Goal: Contribute content

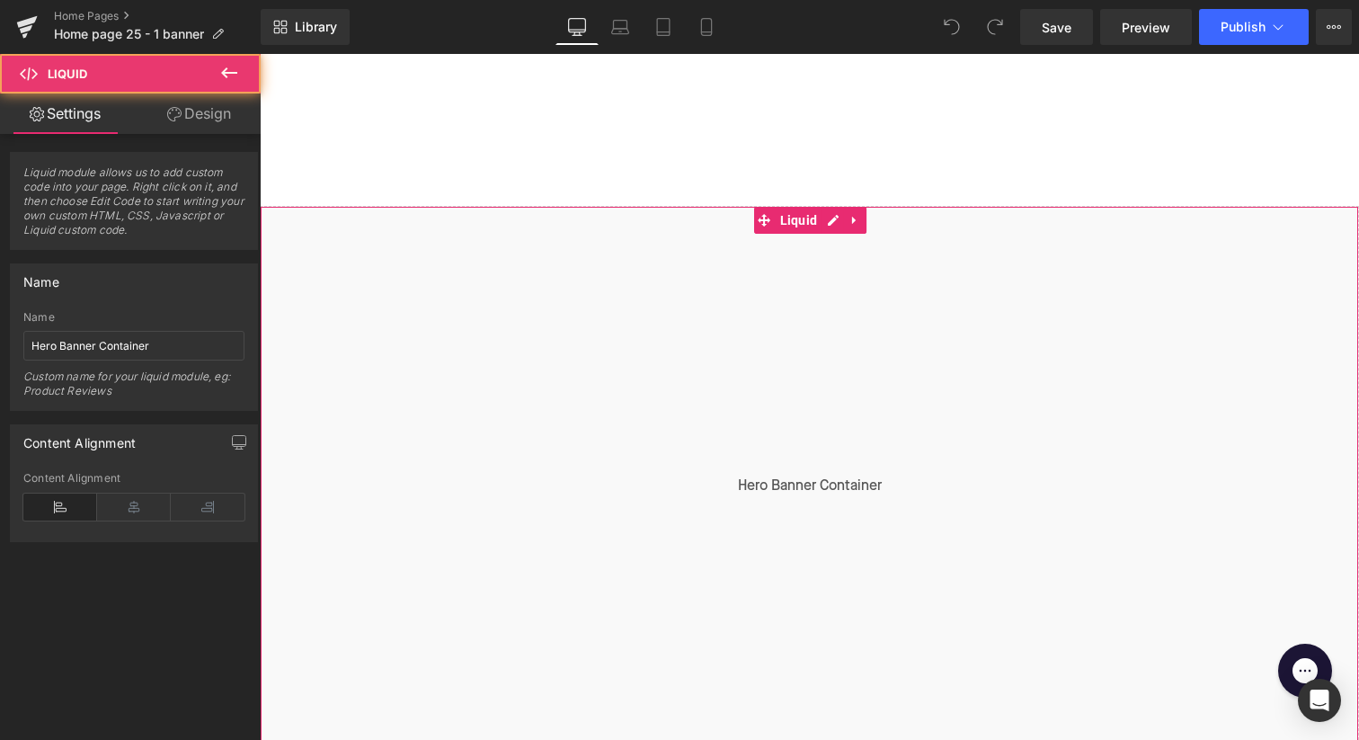
click at [846, 236] on div "Liquid" at bounding box center [809, 486] width 1099 height 561
click at [832, 218] on div "Liquid" at bounding box center [809, 486] width 1099 height 561
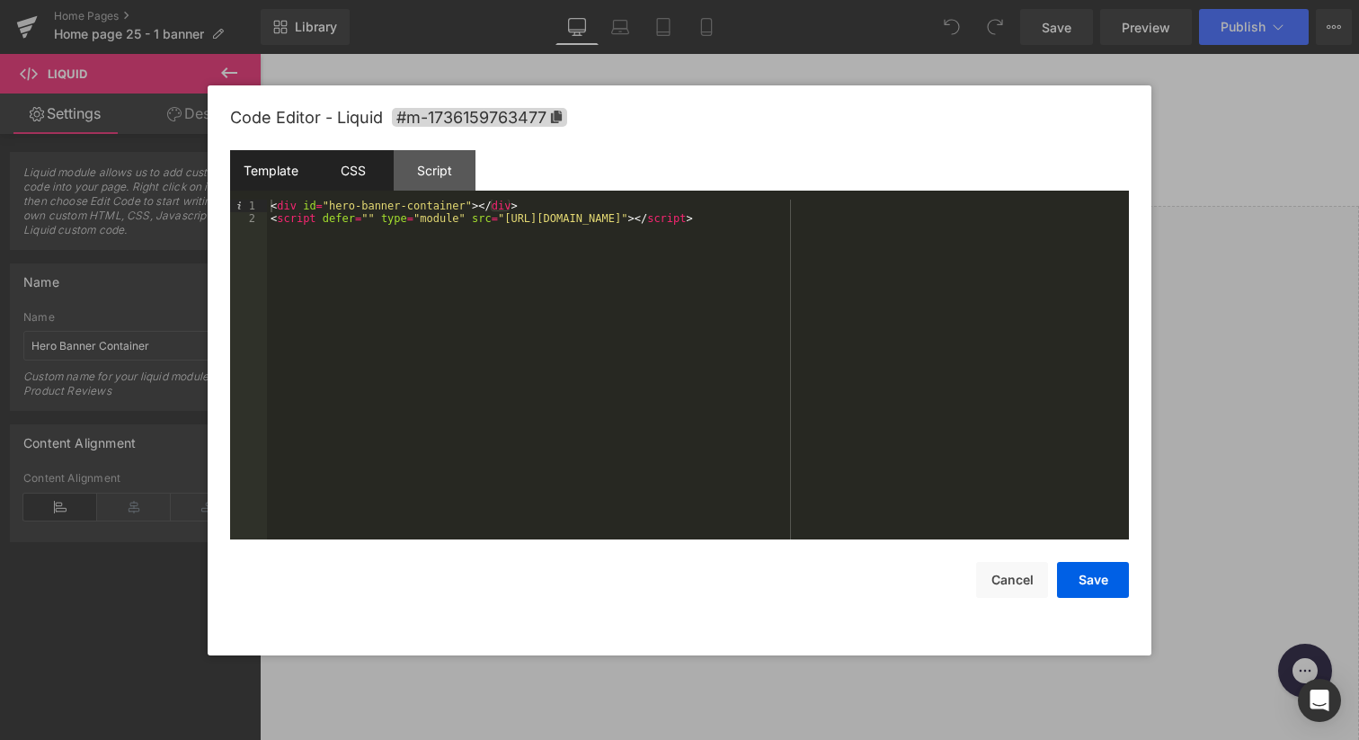
click at [337, 164] on div "CSS" at bounding box center [353, 170] width 82 height 40
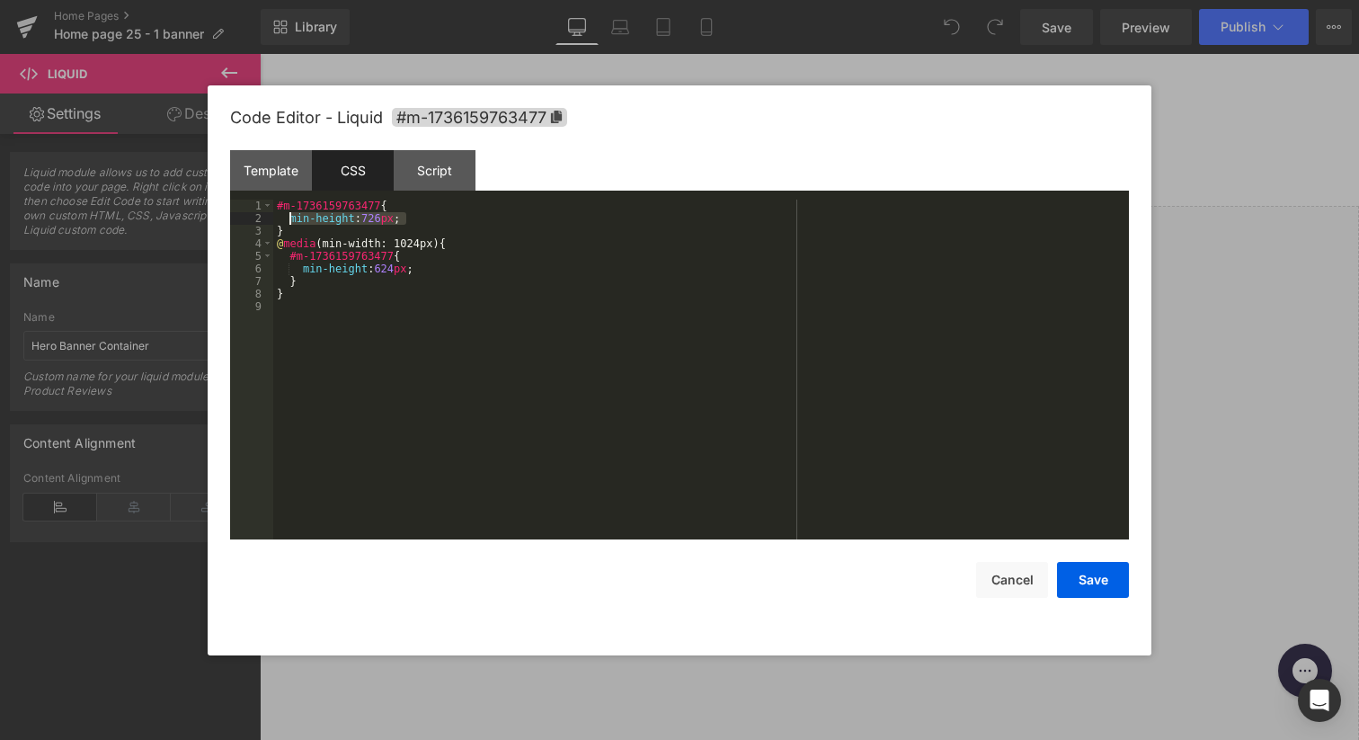
drag, startPoint x: 422, startPoint y: 218, endPoint x: 289, endPoint y: 219, distance: 133.0
click at [289, 219] on div "#m-1736159763477 { min-height : 726 px ; } @ media (min-width: 1024px) { #m-173…" at bounding box center [701, 382] width 856 height 365
click at [1095, 579] on button "Save" at bounding box center [1093, 580] width 72 height 36
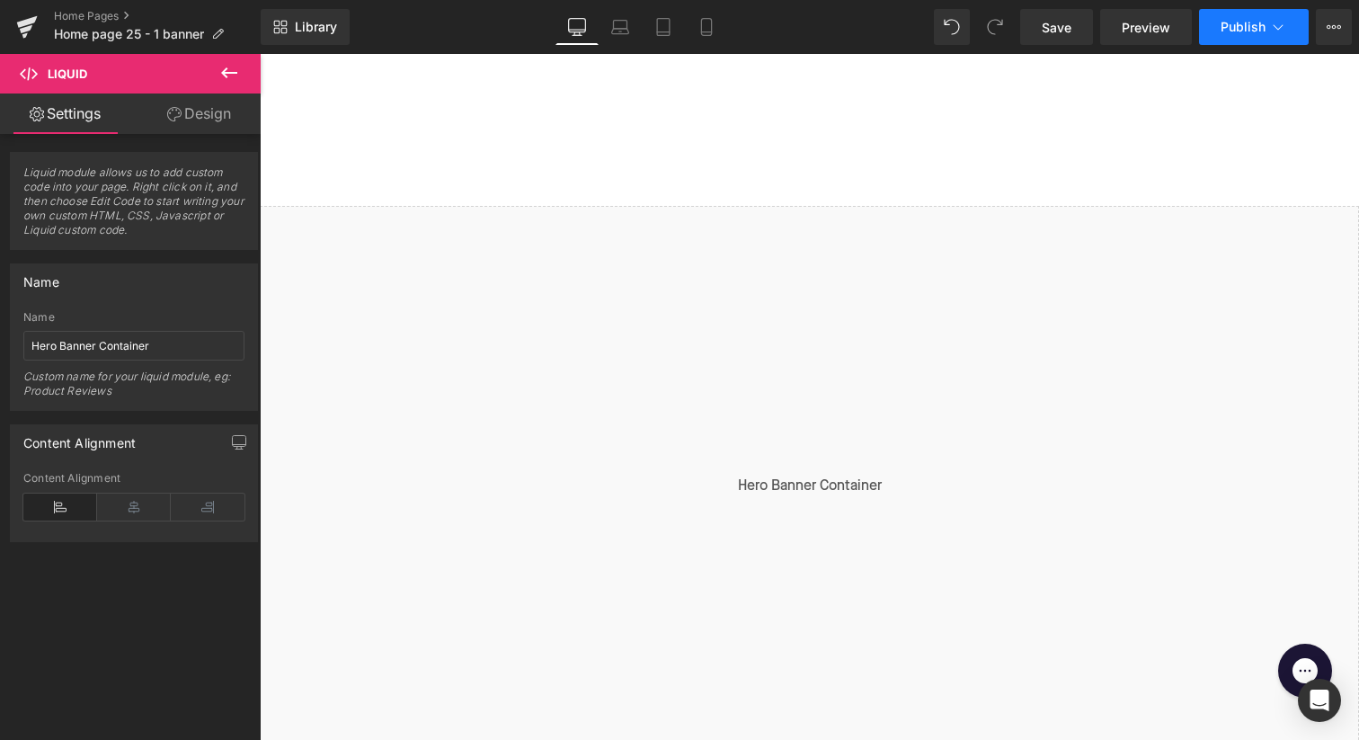
click at [1241, 31] on span "Publish" at bounding box center [1243, 27] width 45 height 14
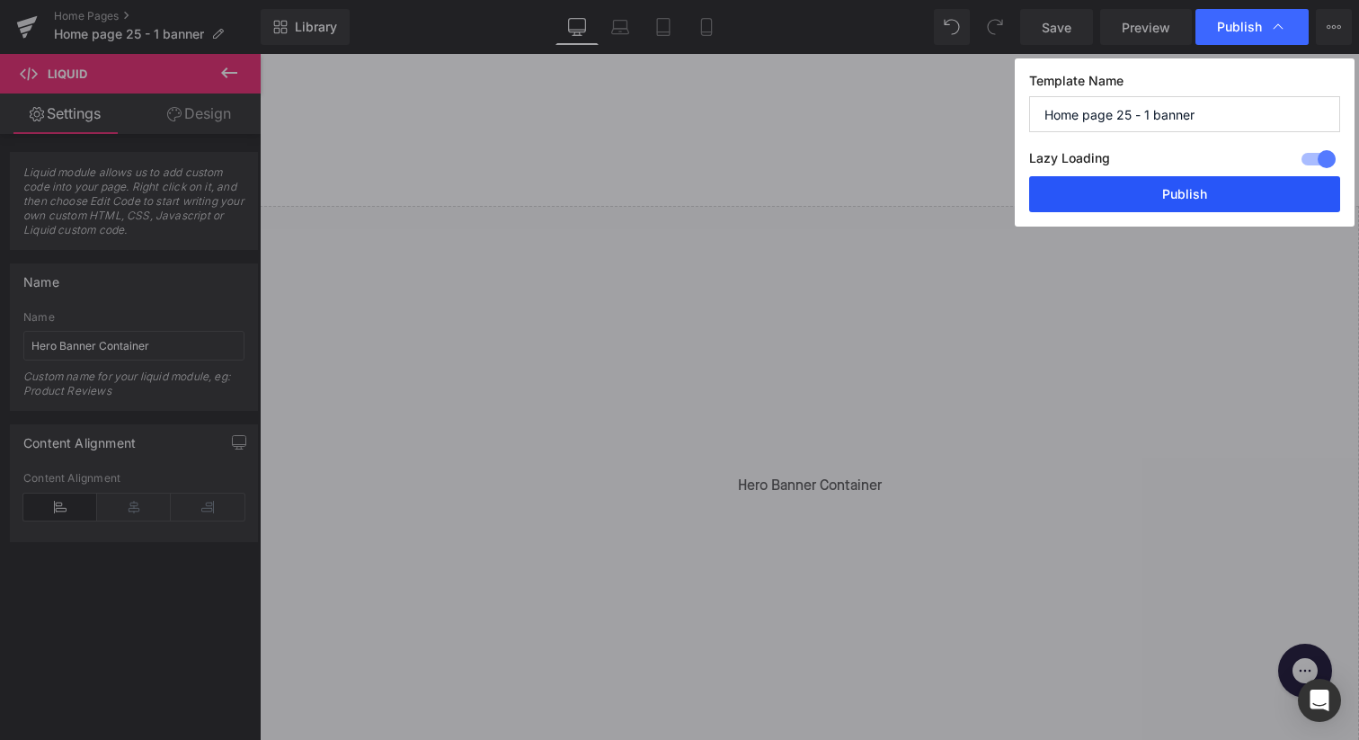
click at [1174, 191] on button "Publish" at bounding box center [1184, 194] width 311 height 36
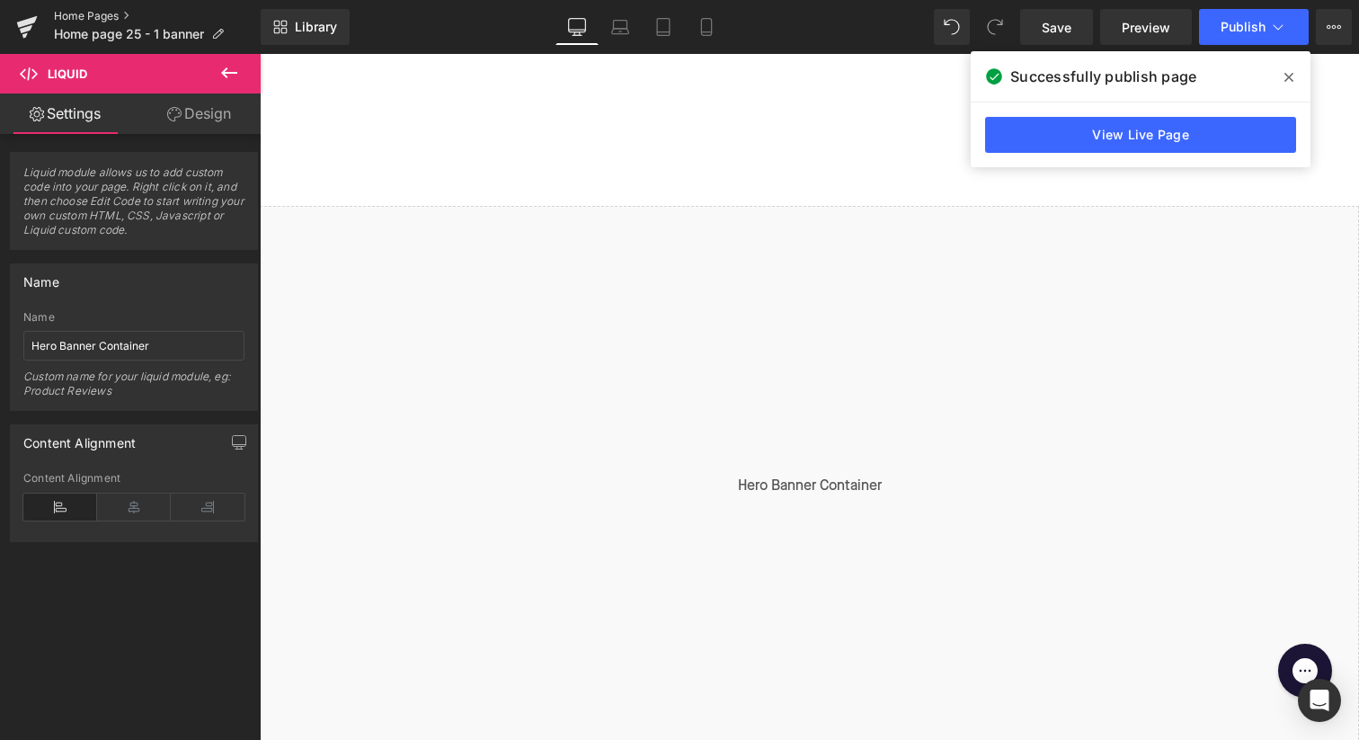
click at [67, 16] on link "Home Pages" at bounding box center [157, 16] width 207 height 14
